Goal: Complete application form

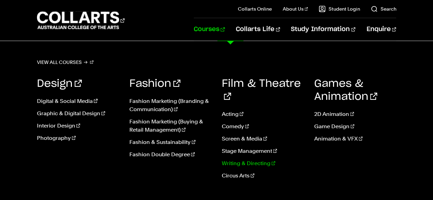
scroll to position [58, 0]
click at [57, 139] on link "Photography" at bounding box center [78, 138] width 82 height 8
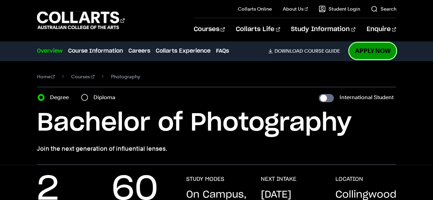
click at [372, 52] on link "Apply Now" at bounding box center [372, 51] width 47 height 16
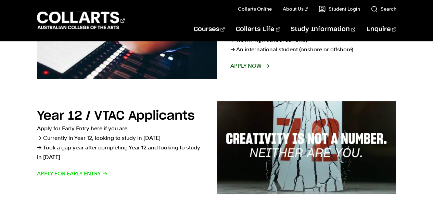
scroll to position [178, 0]
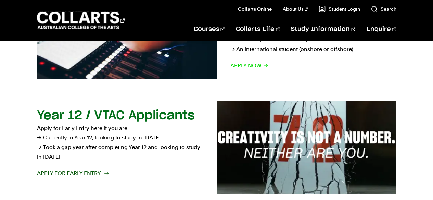
click at [78, 173] on span "Apply for Early Entry" at bounding box center [72, 174] width 71 height 10
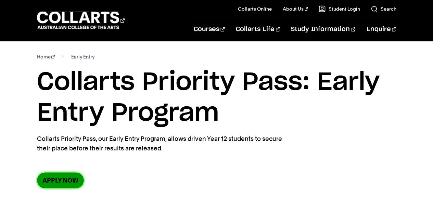
drag, startPoint x: 0, startPoint y: 0, endPoint x: 69, endPoint y: 181, distance: 193.7
click at [69, 181] on link "Apply now" at bounding box center [60, 181] width 47 height 16
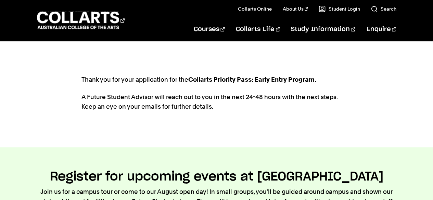
scroll to position [55, 0]
